Goal: Task Accomplishment & Management: Manage account settings

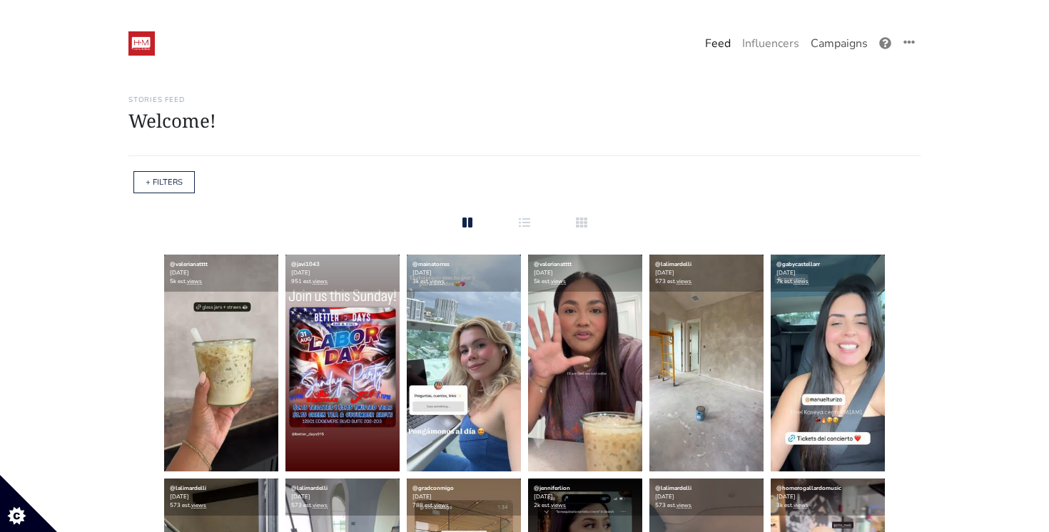
click at [831, 48] on link "Campaigns" at bounding box center [839, 43] width 69 height 29
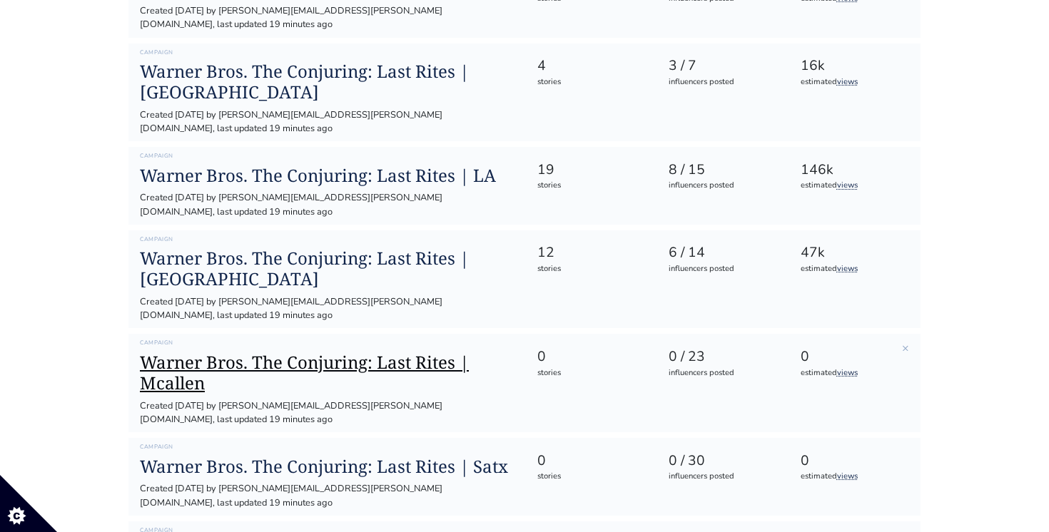
scroll to position [276, 0]
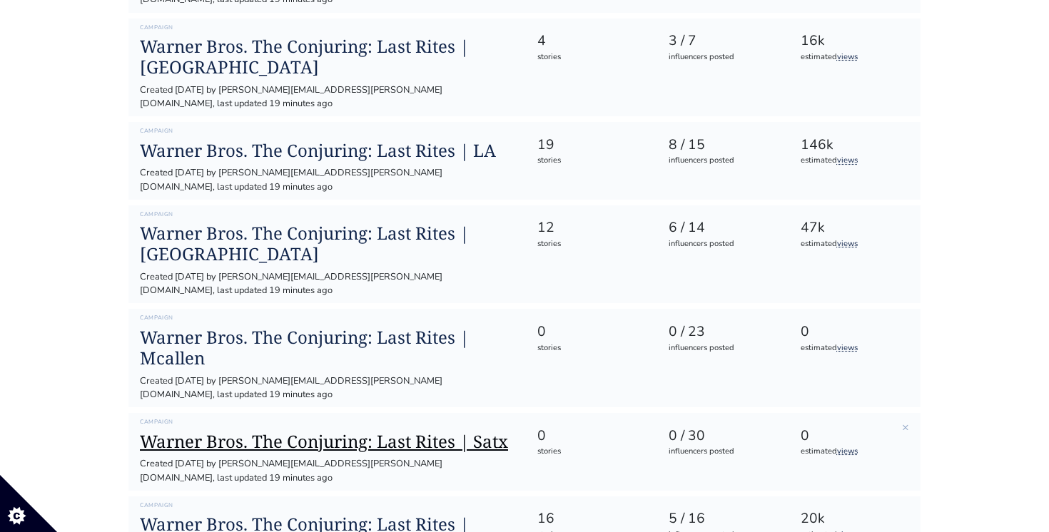
click at [342, 432] on h1 "Warner Bros. The Conjuring: Last Rites | Satx" at bounding box center [327, 442] width 374 height 21
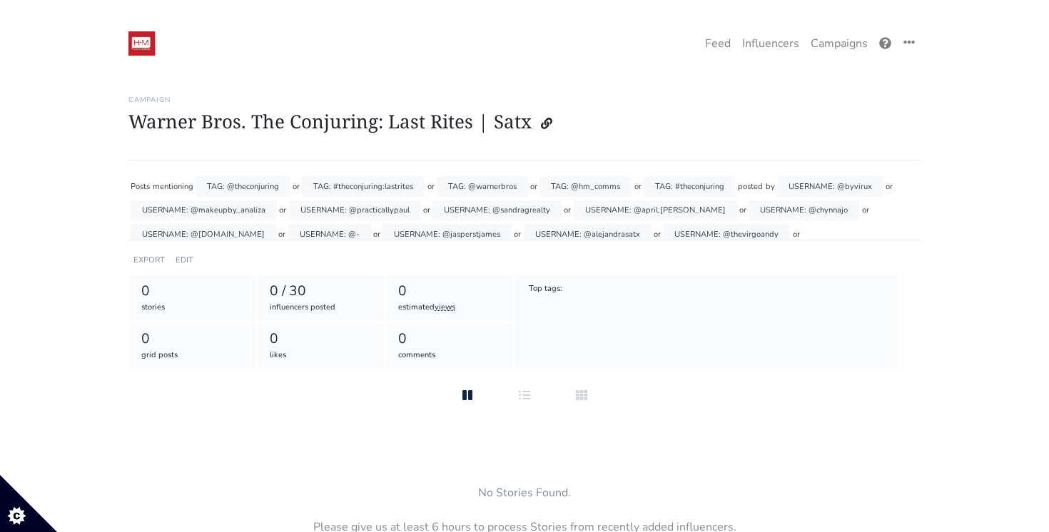
click at [186, 390] on div "Campaign Warner Bros. The Conjuring: Last Rites | Satx Posts mentioning TAG: @t…" at bounding box center [524, 335] width 792 height 514
click at [185, 257] on link "EDIT" at bounding box center [185, 260] width 18 height 11
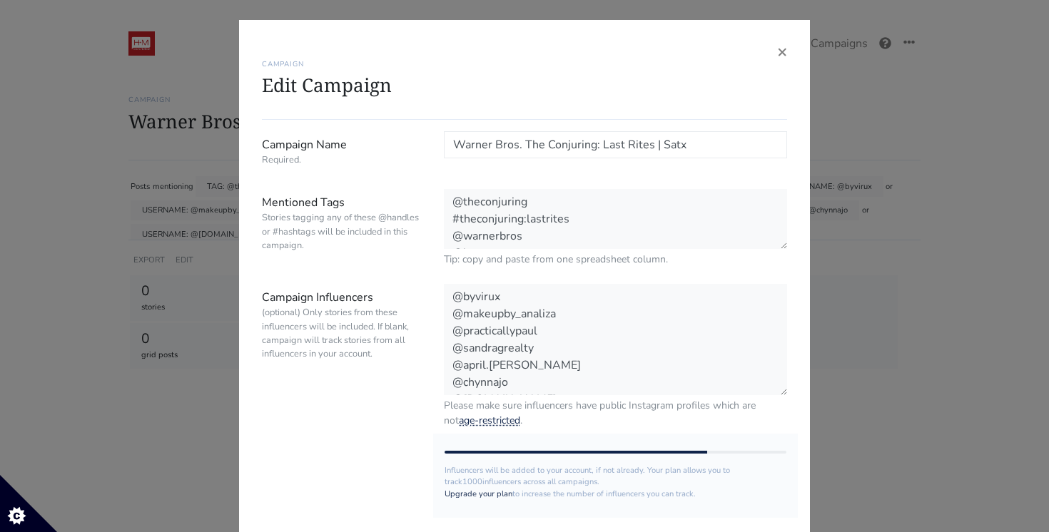
scroll to position [158, 0]
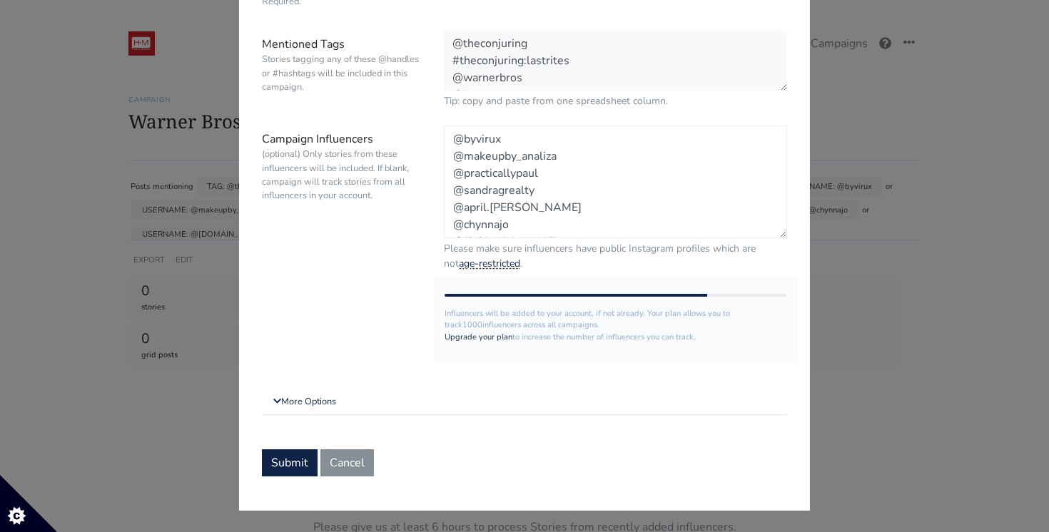
click at [541, 217] on textarea "@byvirux @makeupby_analiza @practicallypaul @sandragrealty @april.kristine @chy…" at bounding box center [615, 182] width 343 height 113
paste textarea "@karencactus & @najelyorozco"
click at [538, 232] on textarea "@byvirux @makeupby_analiza @practicallypaul @sandragrealty @april.kristine @chy…" at bounding box center [615, 182] width 343 height 113
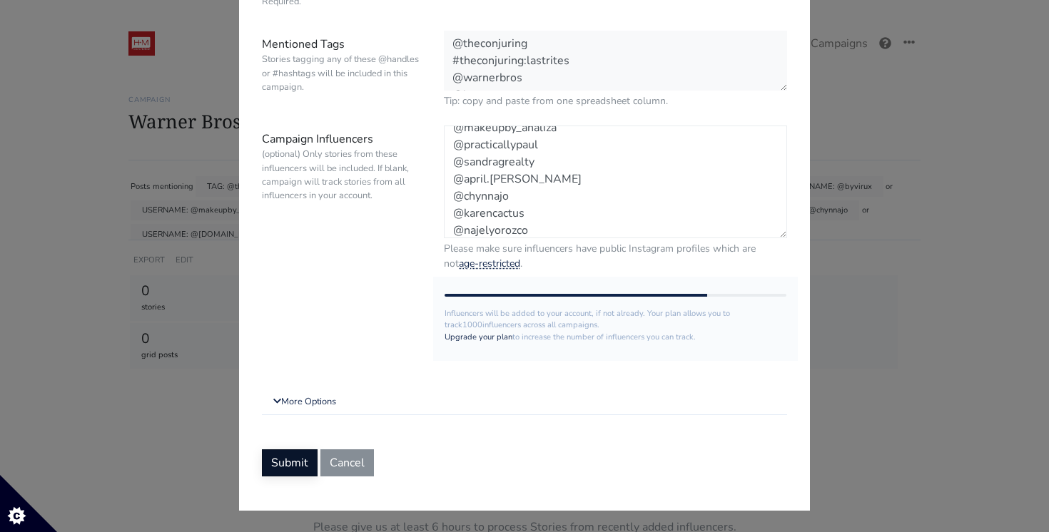
type textarea "@byvirux @makeupby_analiza @practicallypaul @sandragrealty @april.kristine @chy…"
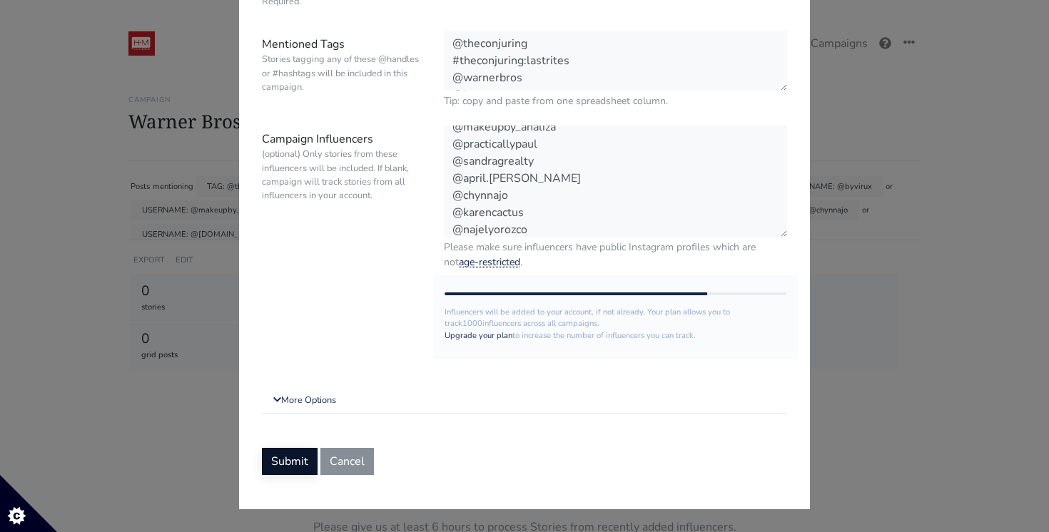
scroll to position [28, 0]
click at [290, 463] on button "Submit" at bounding box center [290, 461] width 56 height 27
